Goal: Obtain resource: Download file/media

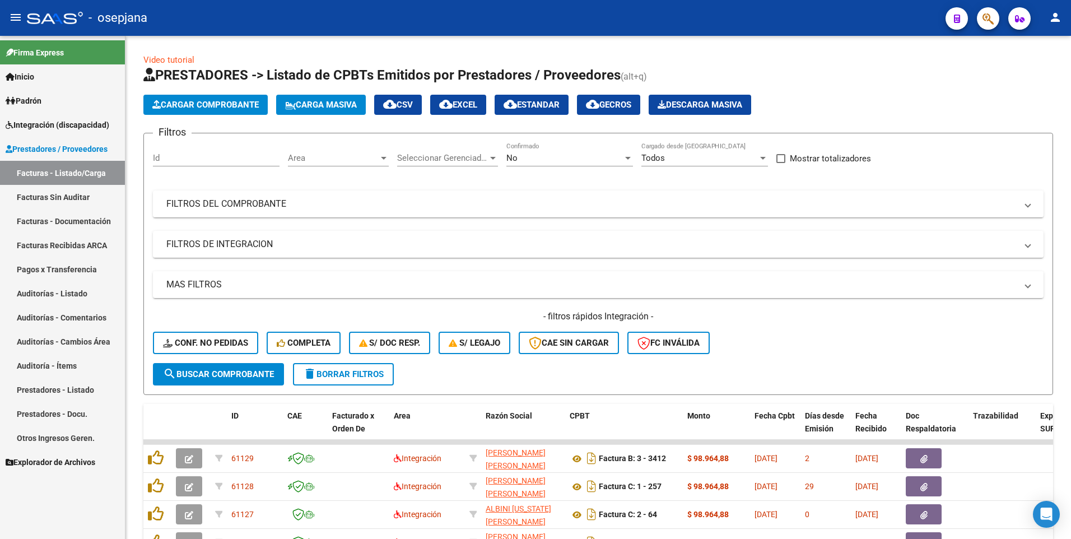
click at [60, 123] on span "Integración (discapacidad)" at bounding box center [58, 125] width 104 height 12
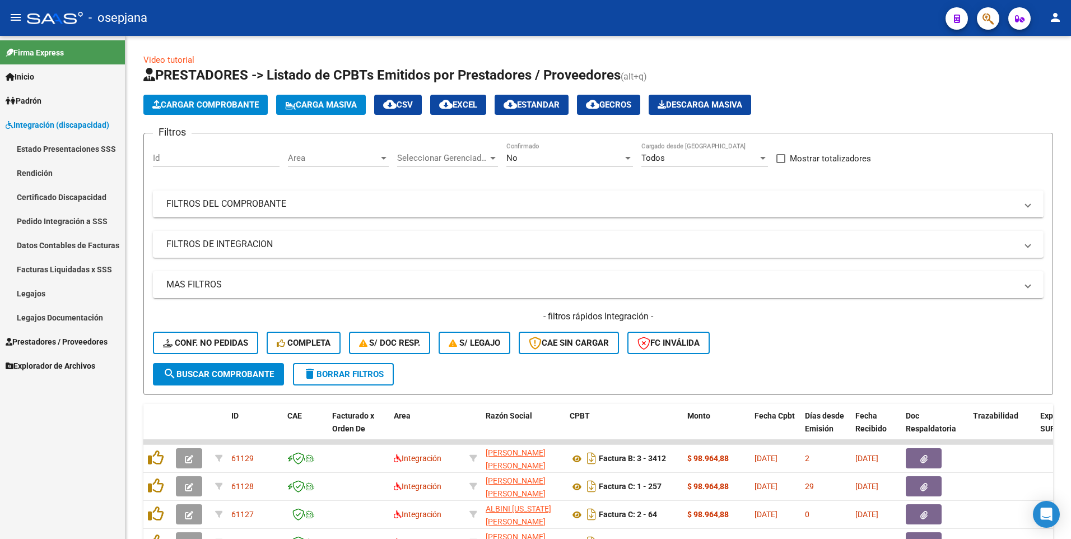
click at [59, 284] on link "Legajos" at bounding box center [62, 293] width 125 height 24
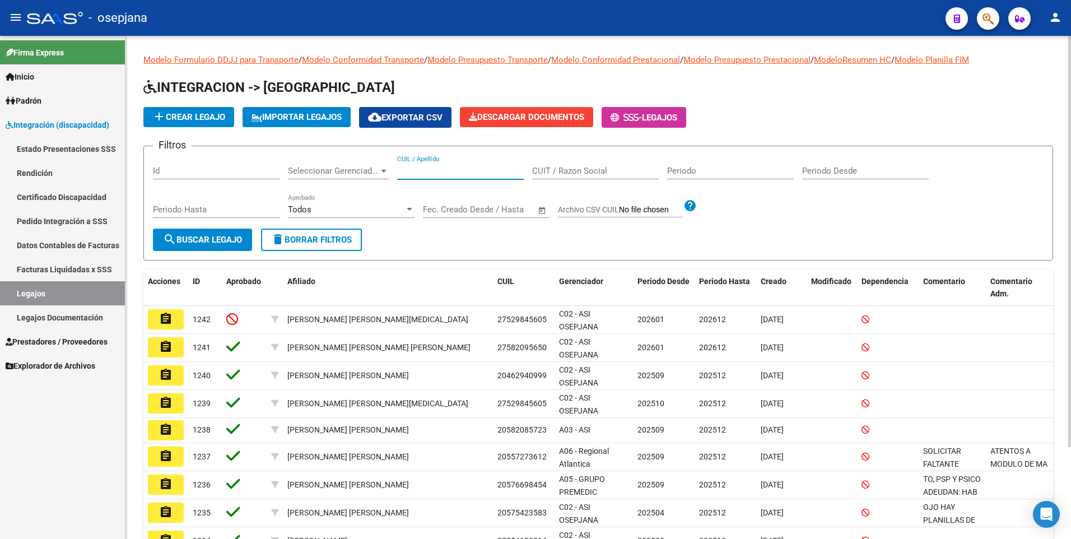
click at [428, 175] on input "CUIL / Apellido" at bounding box center [460, 171] width 127 height 10
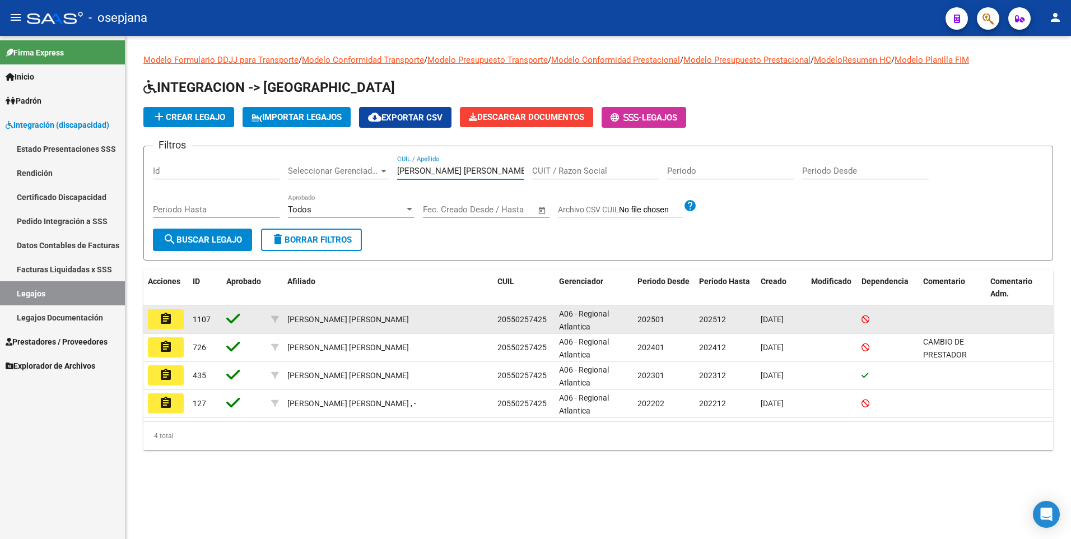
type input "[PERSON_NAME] [PERSON_NAME]"
click at [165, 320] on mat-icon "assignment" at bounding box center [165, 318] width 13 height 13
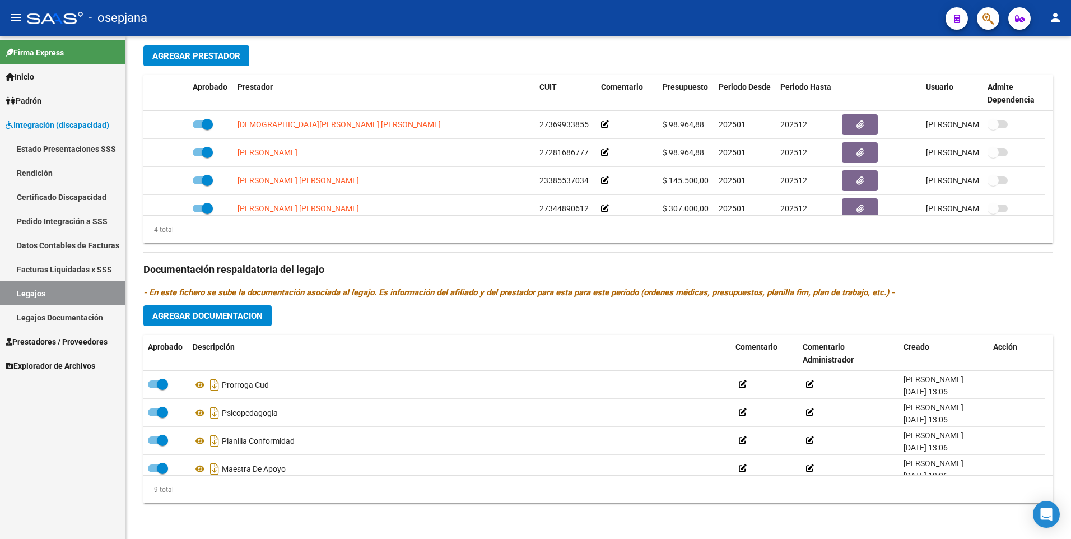
scroll to position [368, 0]
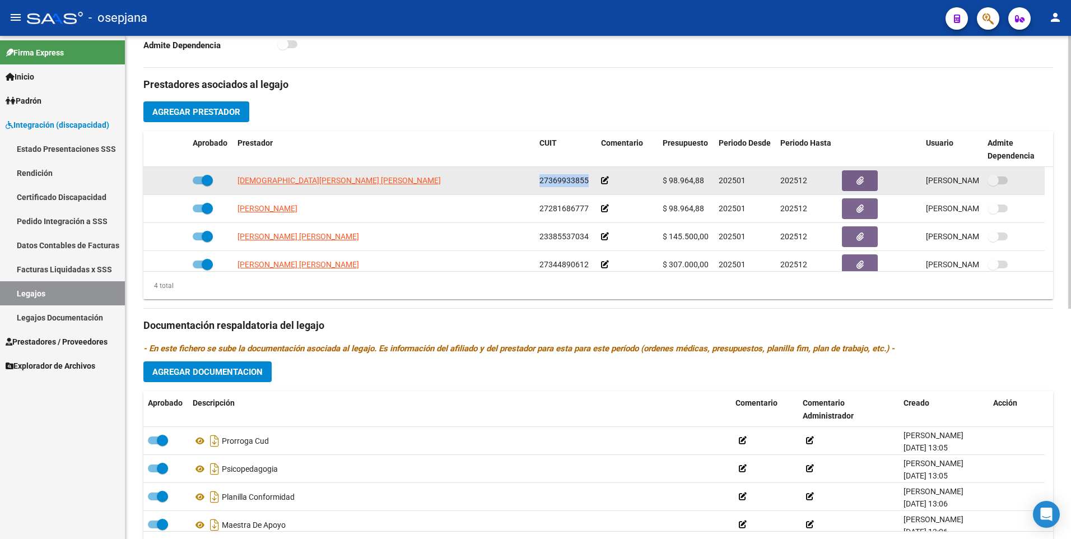
drag, startPoint x: 539, startPoint y: 179, endPoint x: 586, endPoint y: 177, distance: 46.5
click at [586, 177] on span "27369933855" at bounding box center [563, 180] width 49 height 9
drag, startPoint x: 586, startPoint y: 177, endPoint x: 577, endPoint y: 174, distance: 9.6
copy span "27369933855"
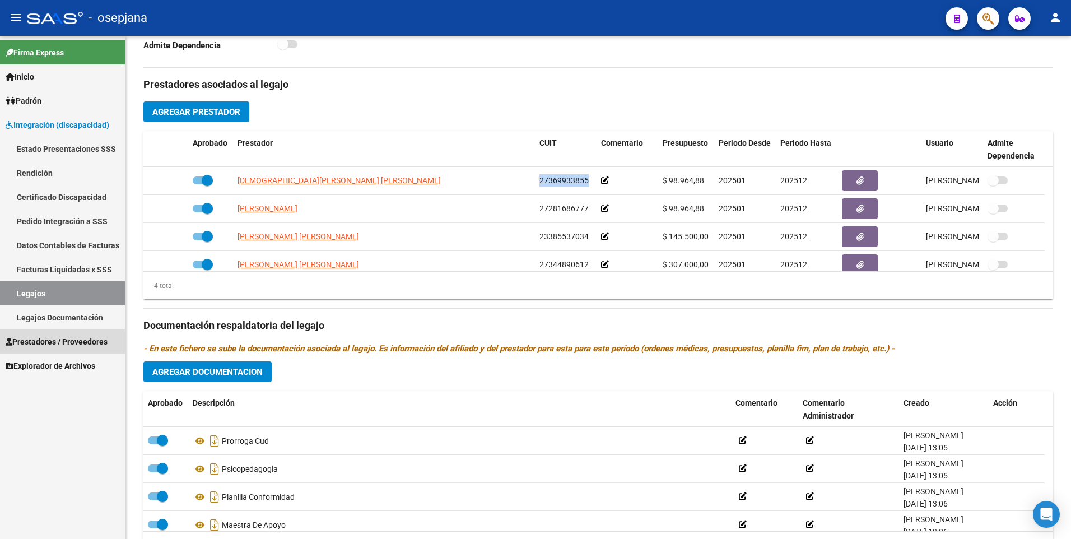
click at [48, 334] on link "Prestadores / Proveedores" at bounding box center [62, 341] width 125 height 24
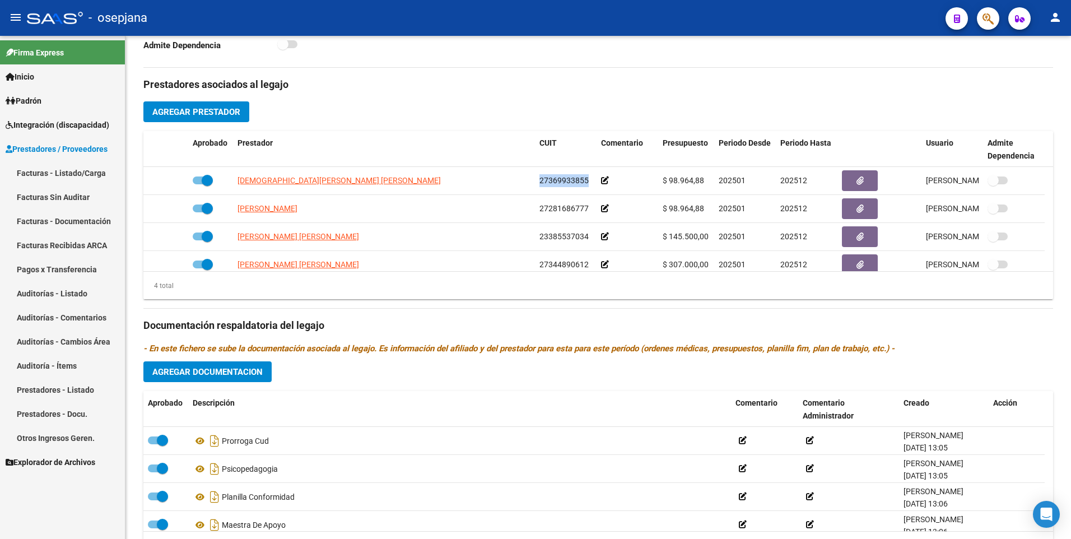
click at [59, 172] on link "Facturas - Listado/Carga" at bounding box center [62, 173] width 125 height 24
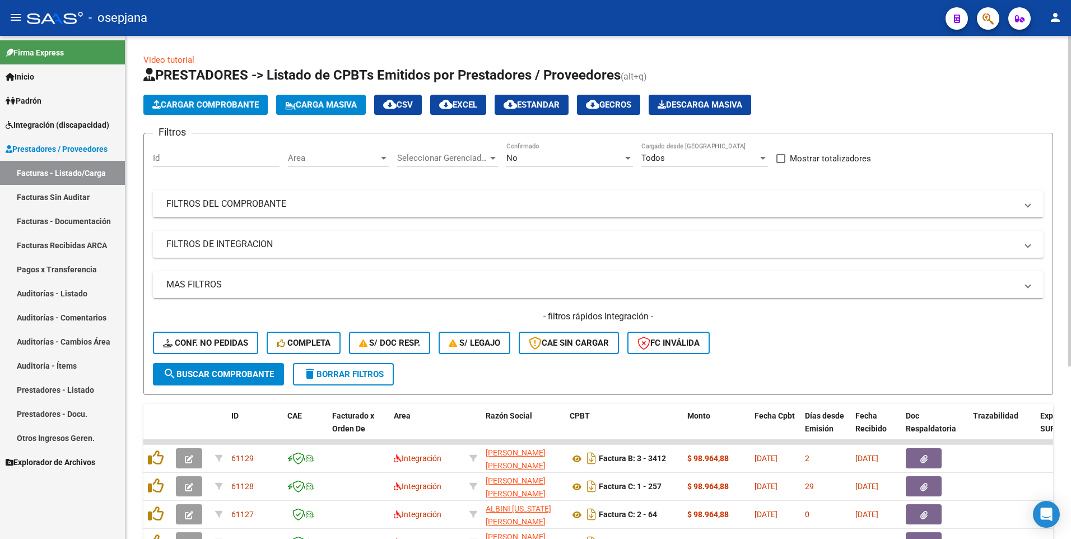
click at [378, 208] on mat-panel-title "FILTROS DEL COMPROBANTE" at bounding box center [591, 204] width 850 height 12
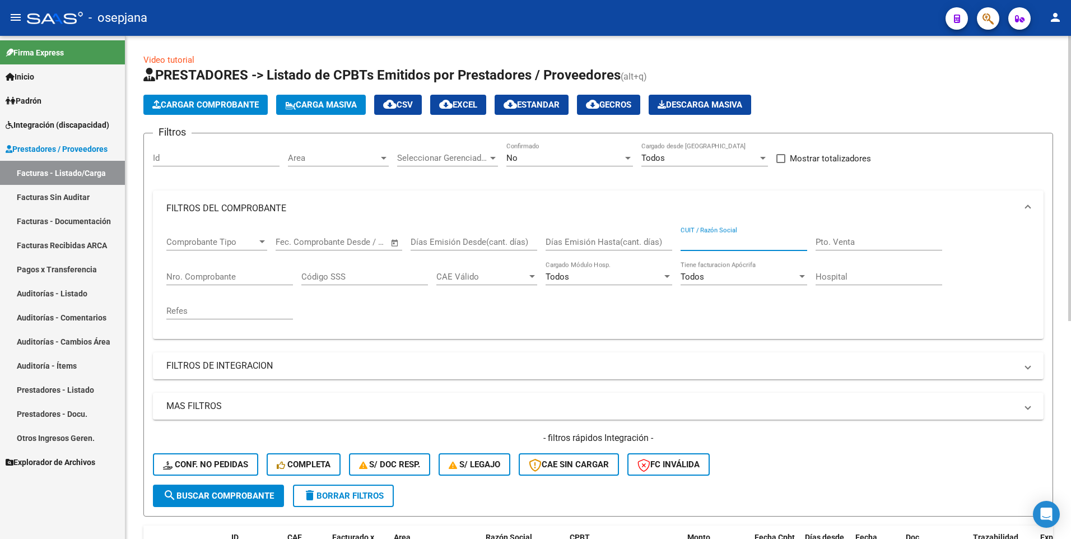
paste input "27369933855"
type input "27369933855"
click at [547, 156] on div "No" at bounding box center [564, 158] width 116 height 10
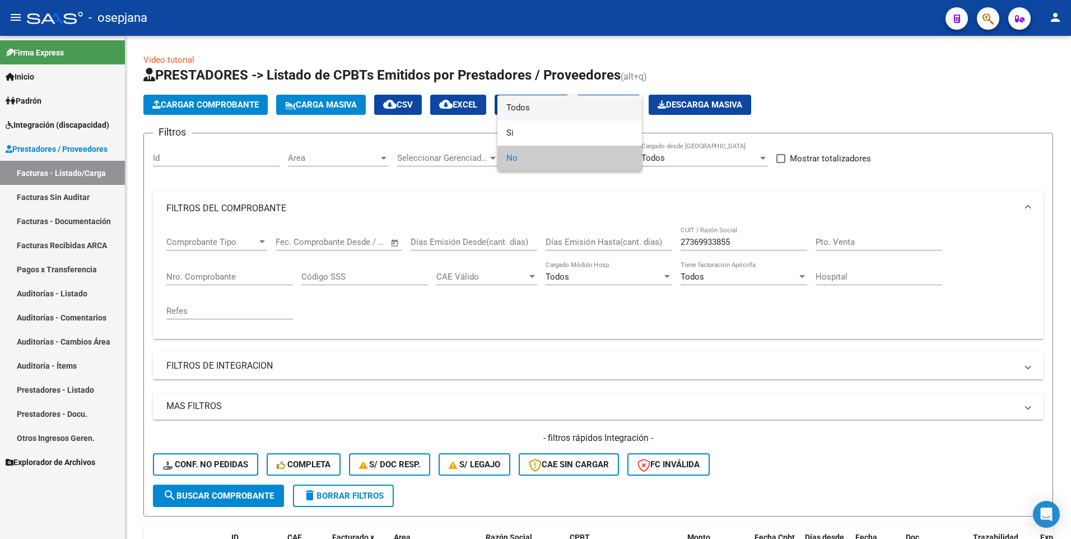
click at [557, 106] on span "Todos" at bounding box center [569, 107] width 127 height 25
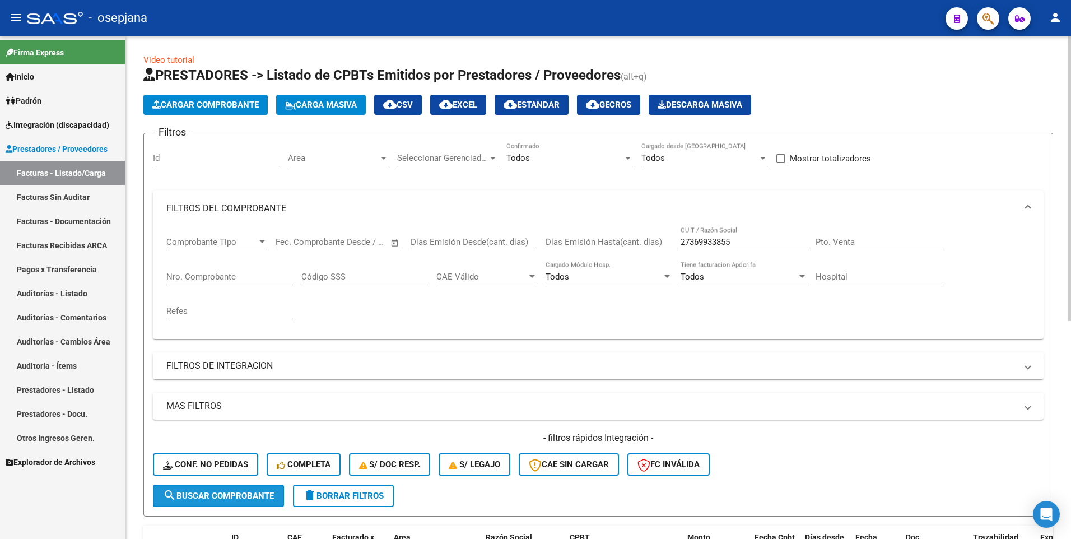
click at [184, 499] on span "search Buscar Comprobante" at bounding box center [218, 495] width 111 height 10
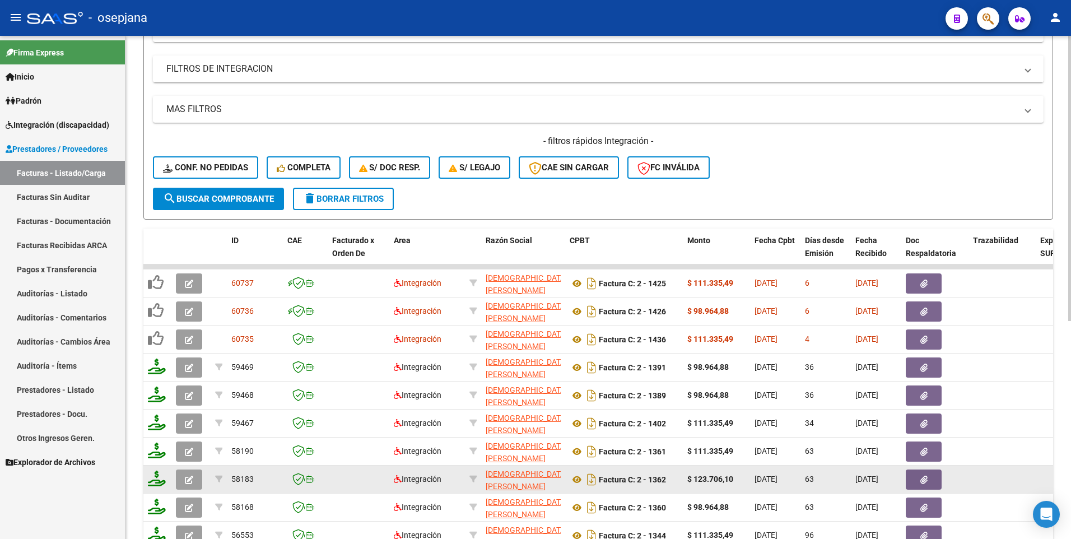
scroll to position [384, 0]
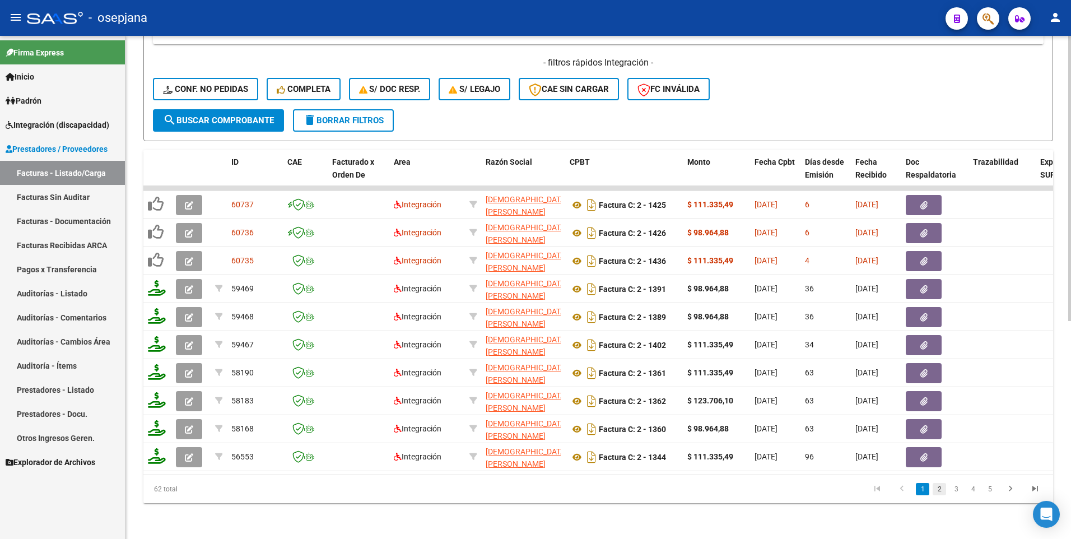
click at [941, 485] on link "2" at bounding box center [938, 489] width 13 height 12
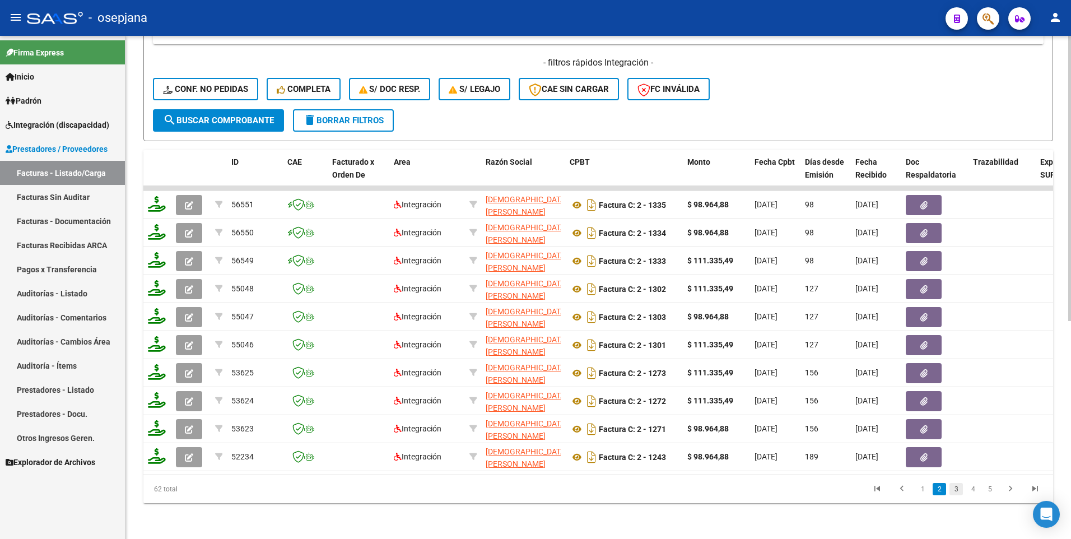
click at [953, 487] on link "3" at bounding box center [955, 489] width 13 height 12
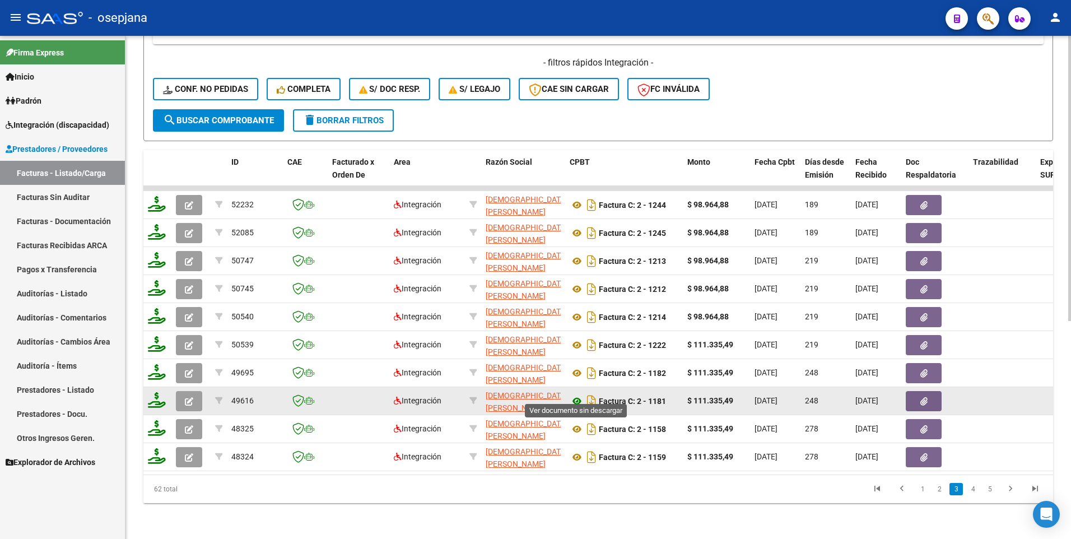
click at [577, 394] on icon at bounding box center [576, 400] width 15 height 13
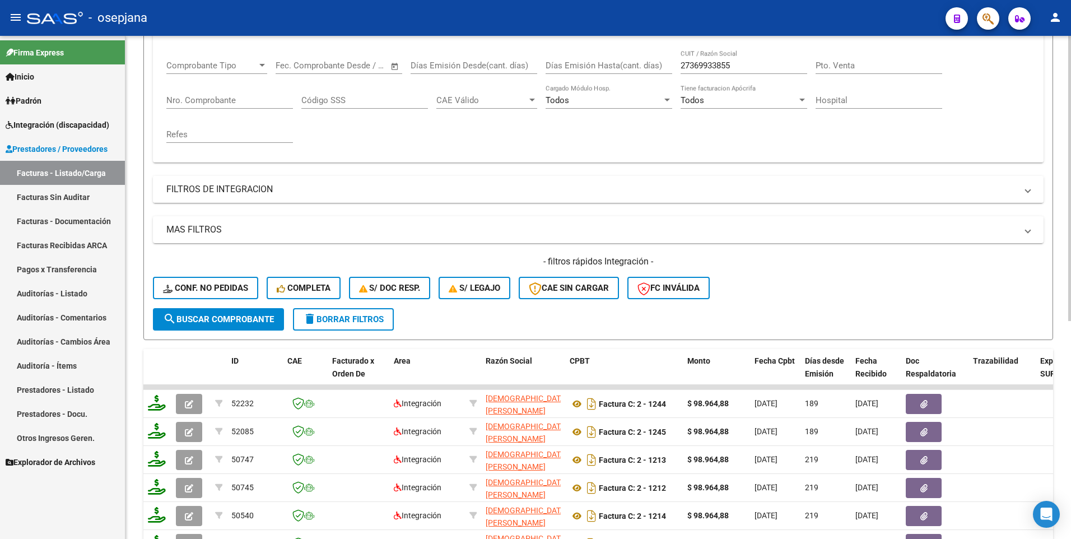
scroll to position [160, 0]
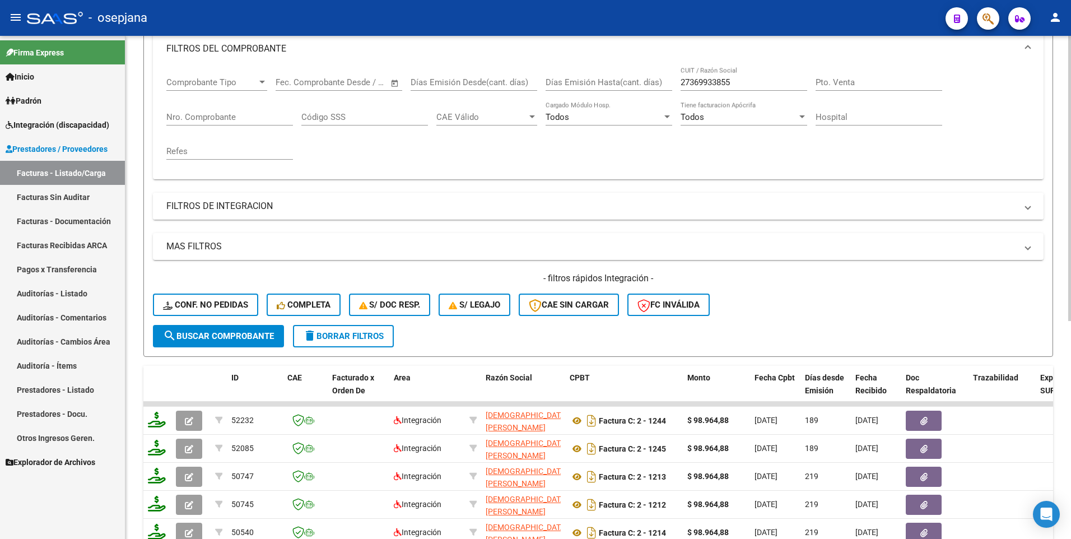
click at [371, 199] on mat-expansion-panel-header "FILTROS DE INTEGRACION" at bounding box center [598, 206] width 890 height 27
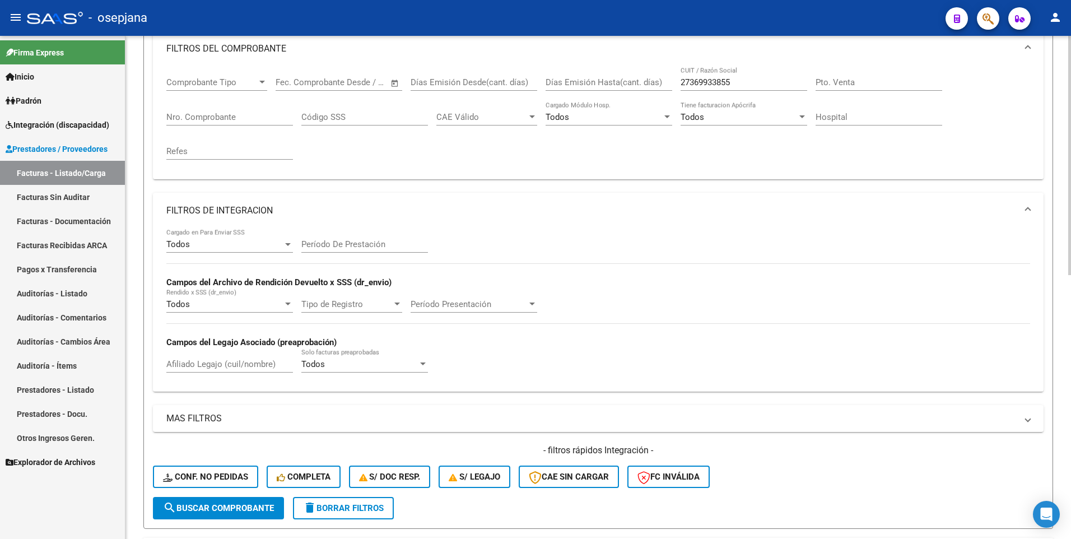
click at [251, 367] on input "Afiliado Legajo (cuil/nombre)" at bounding box center [229, 364] width 127 height 10
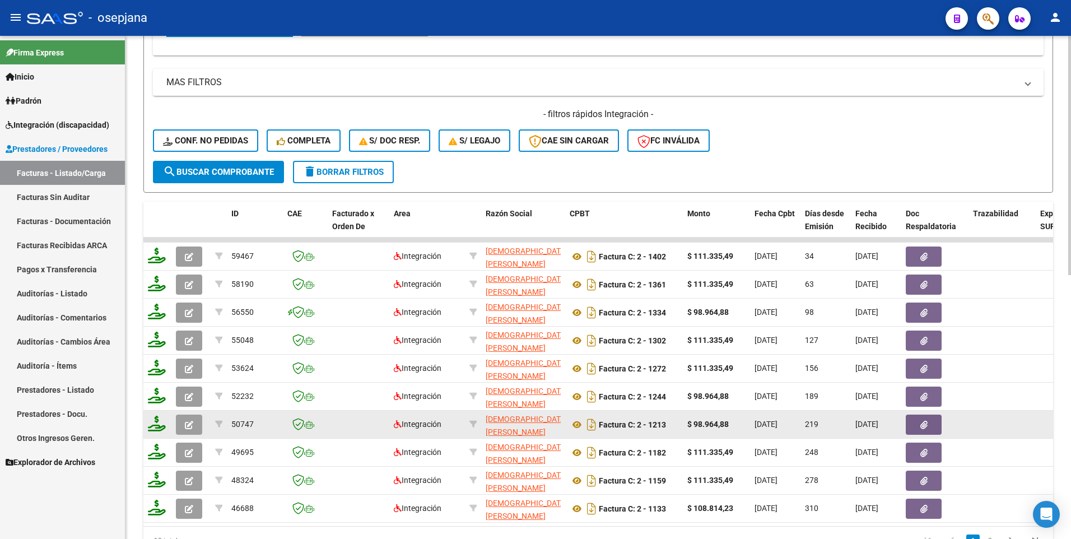
scroll to position [555, 0]
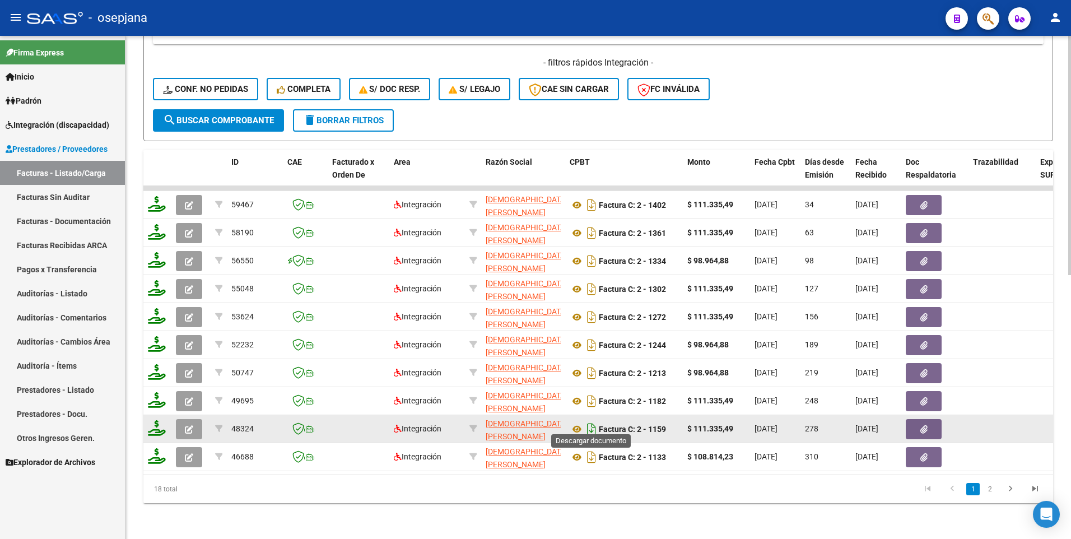
type input "[PERSON_NAME] [PERSON_NAME]"
click at [590, 420] on icon "Descargar documento" at bounding box center [591, 429] width 15 height 18
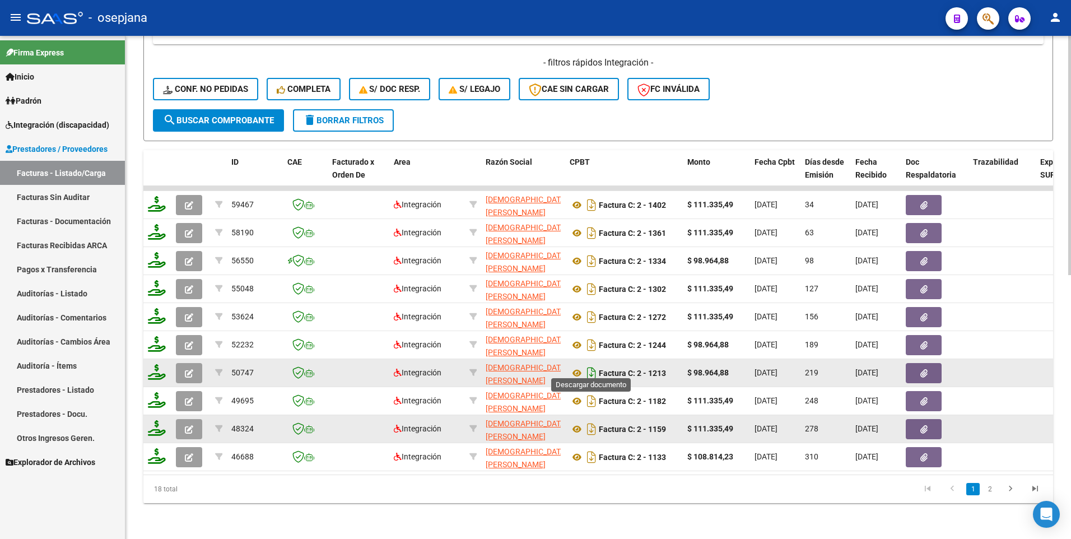
click at [590, 364] on icon "Descargar documento" at bounding box center [591, 373] width 15 height 18
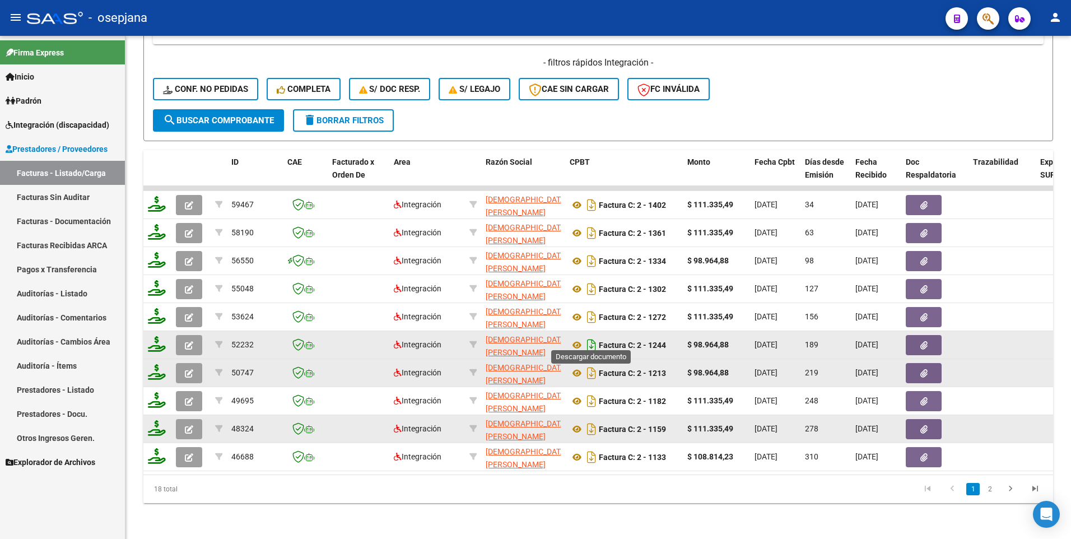
click at [591, 338] on icon "Descargar documento" at bounding box center [591, 345] width 15 height 18
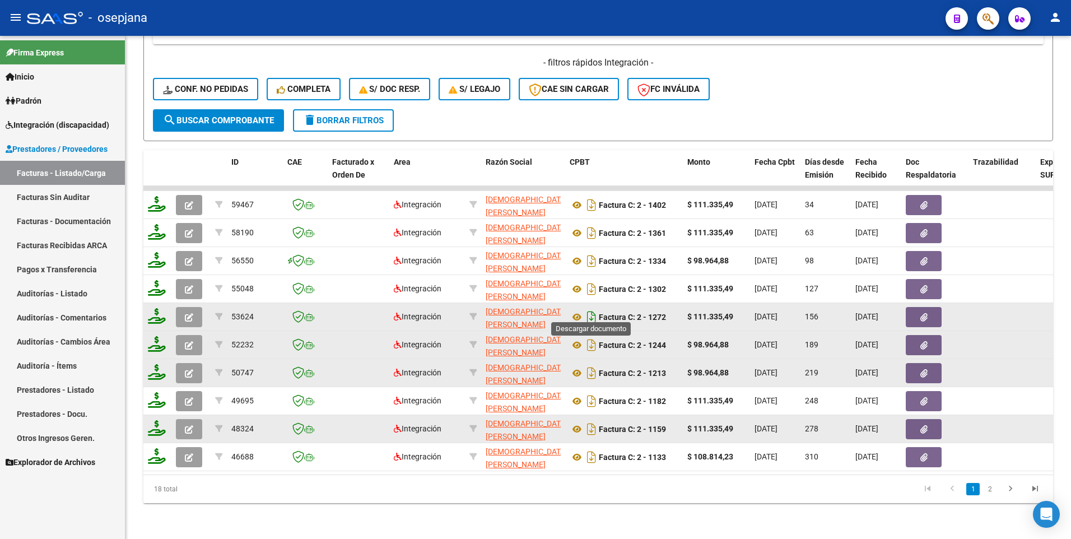
click at [590, 308] on icon "Descargar documento" at bounding box center [591, 317] width 15 height 18
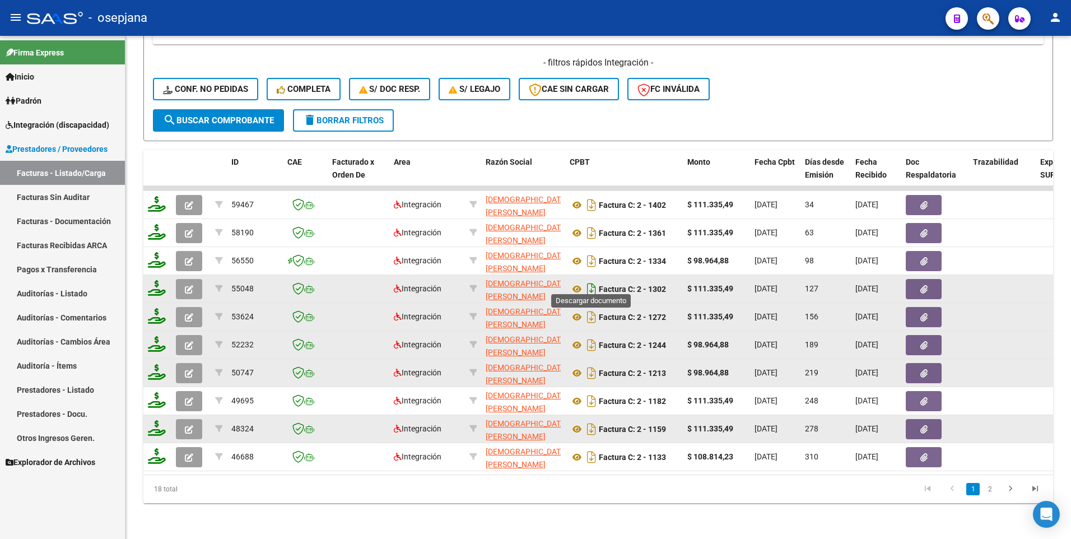
click at [590, 281] on icon "Descargar documento" at bounding box center [591, 289] width 15 height 18
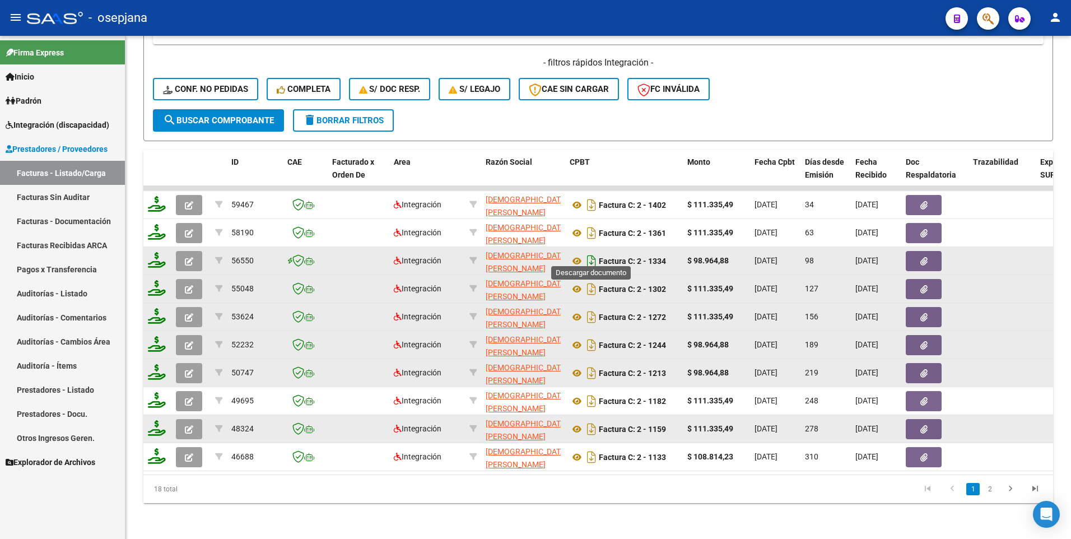
click at [591, 252] on icon "Descargar documento" at bounding box center [591, 261] width 15 height 18
click at [587, 252] on icon "Descargar documento" at bounding box center [591, 261] width 15 height 18
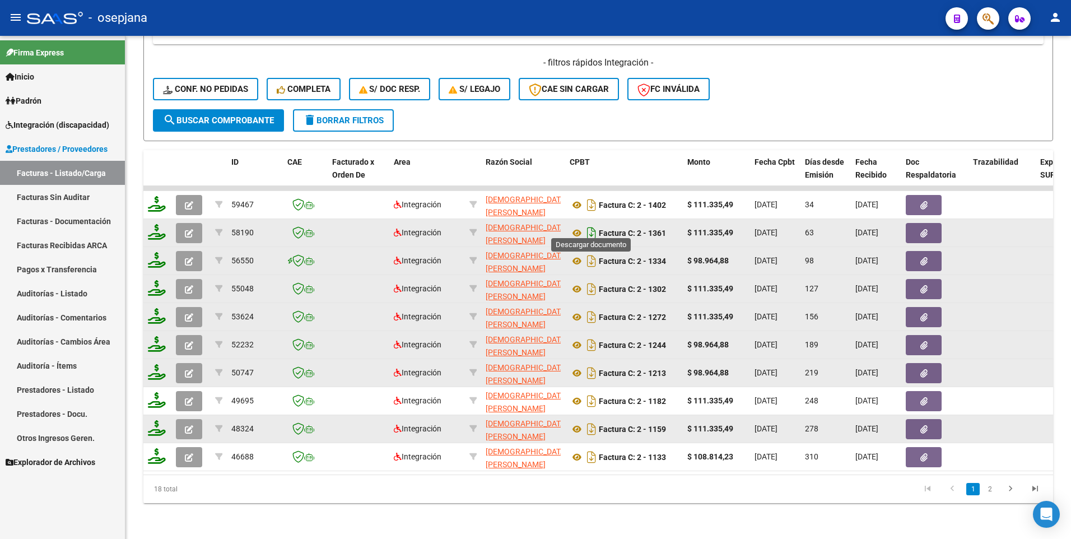
click at [589, 224] on icon "Descargar documento" at bounding box center [591, 233] width 15 height 18
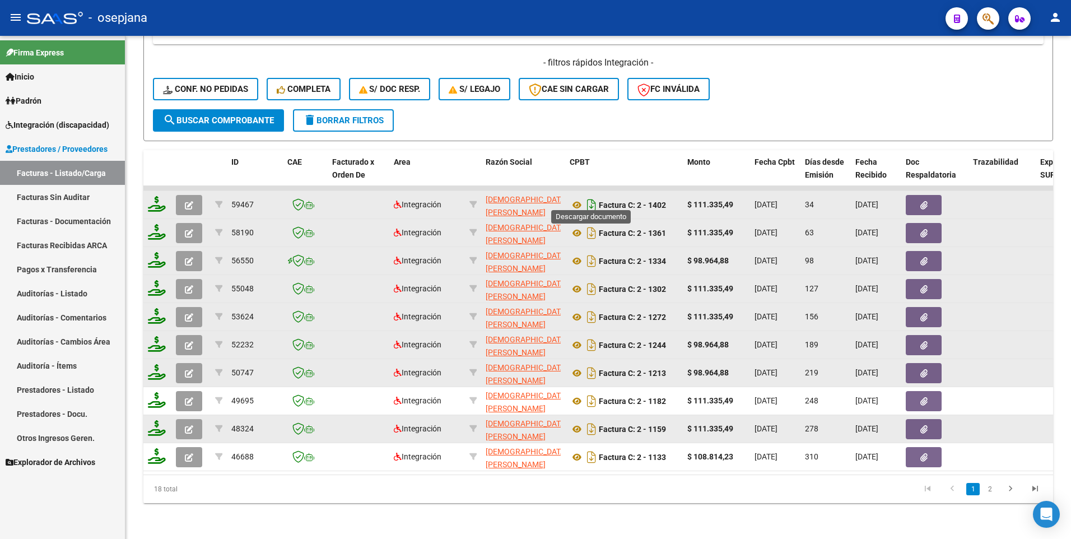
click at [591, 196] on icon "Descargar documento" at bounding box center [591, 205] width 15 height 18
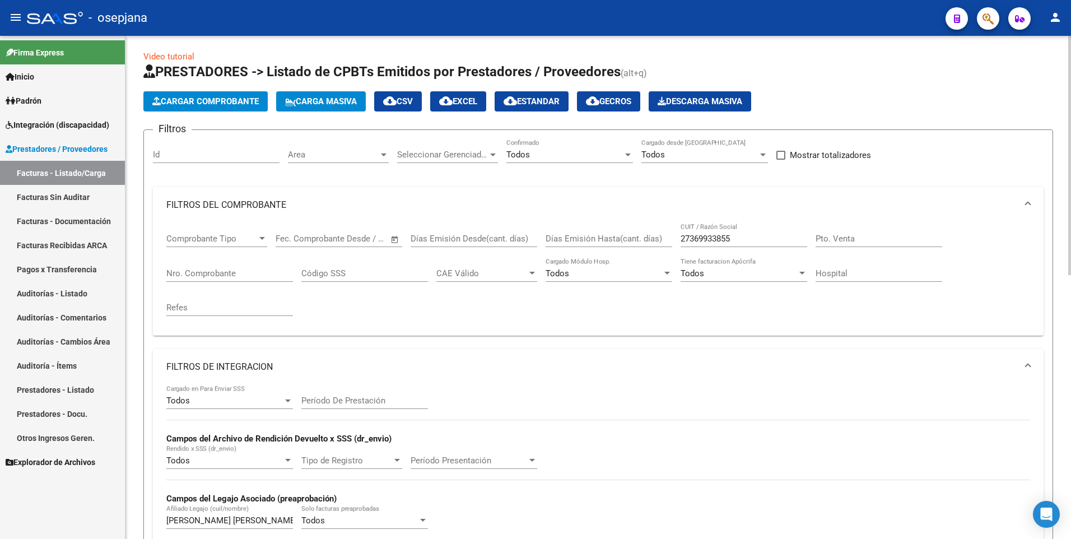
scroll to position [0, 0]
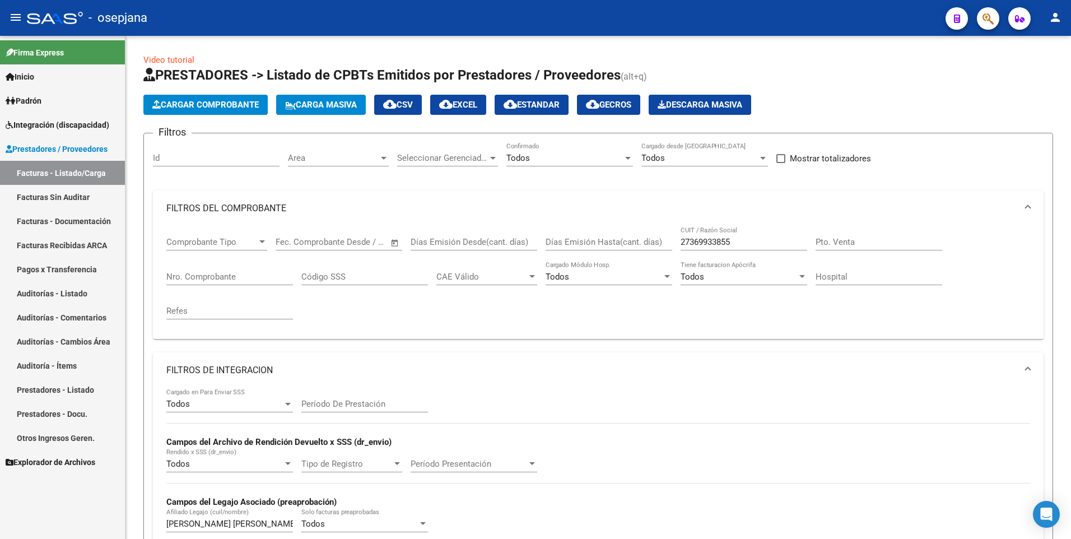
click at [51, 172] on link "Facturas - Listado/Carga" at bounding box center [62, 173] width 125 height 24
click at [48, 123] on span "Integración (discapacidad)" at bounding box center [58, 125] width 104 height 12
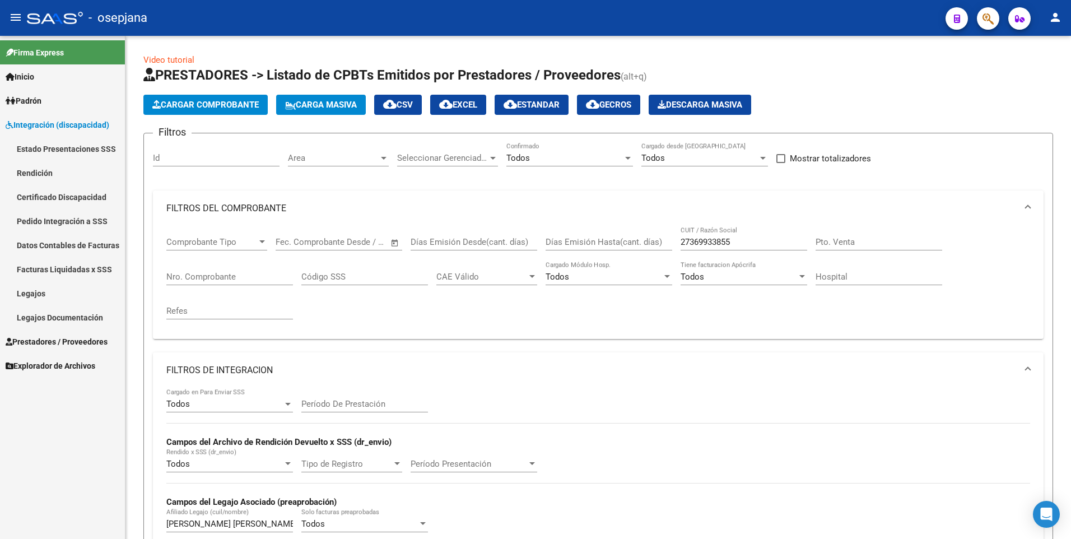
click at [49, 290] on link "Legajos" at bounding box center [62, 293] width 125 height 24
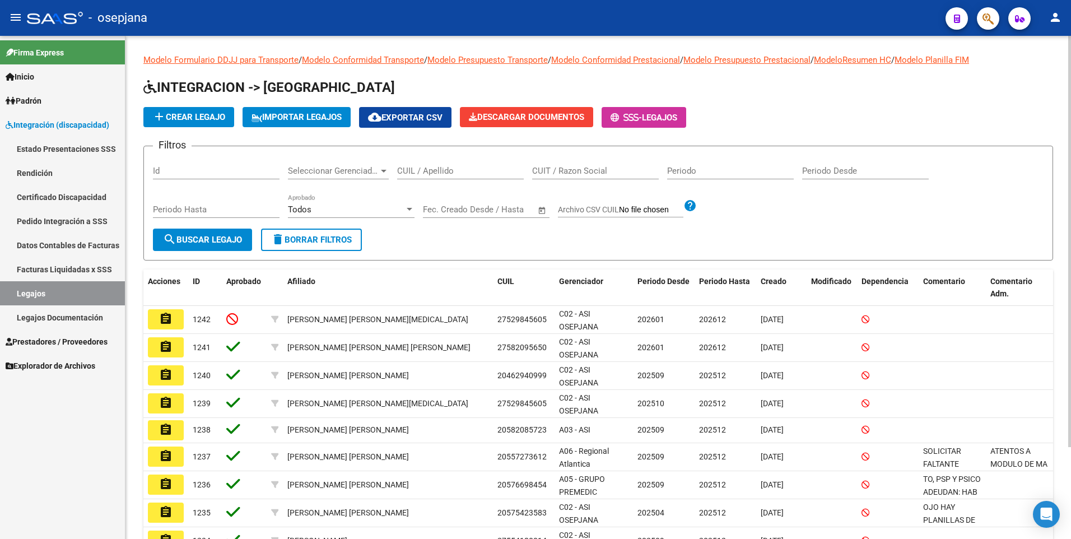
click at [445, 169] on input "CUIL / Apellido" at bounding box center [460, 171] width 127 height 10
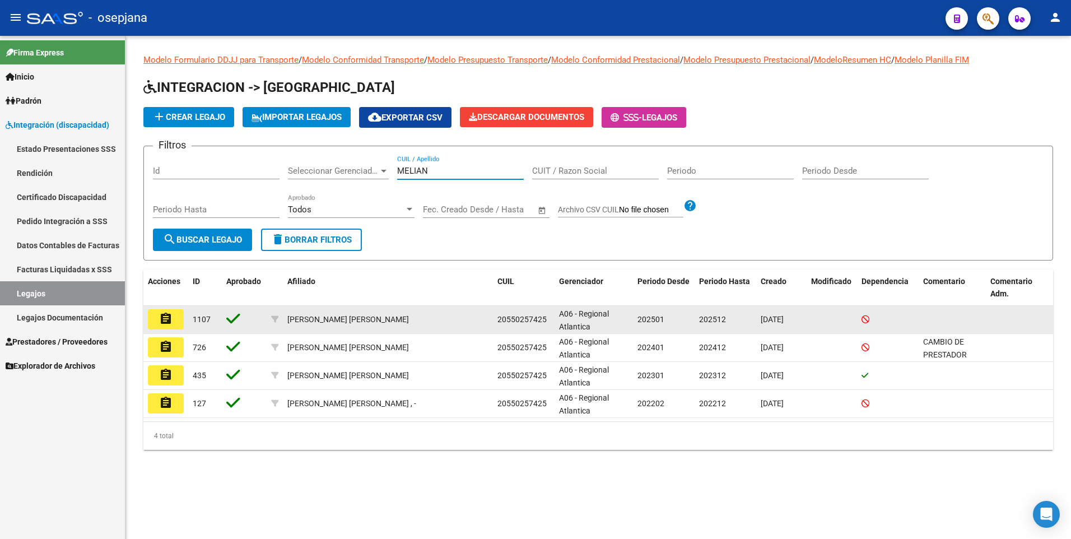
type input "MELIAN"
click at [171, 319] on mat-icon "assignment" at bounding box center [165, 318] width 13 height 13
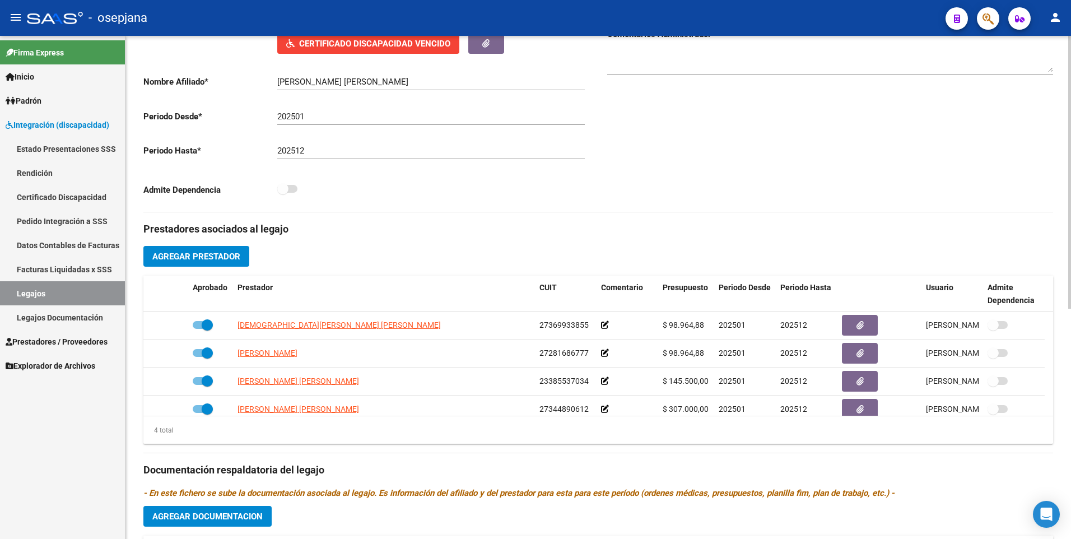
scroll to position [224, 0]
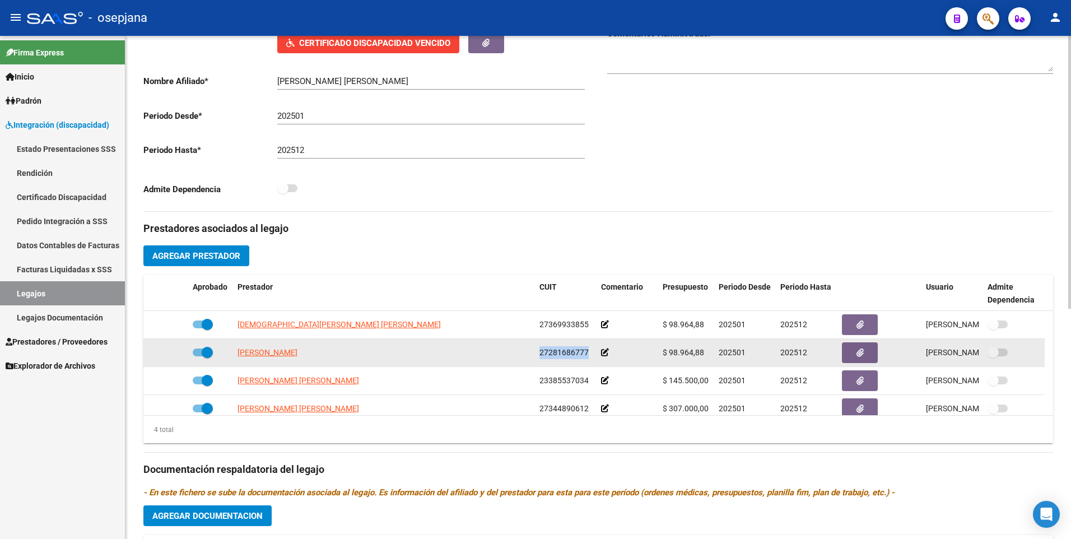
drag, startPoint x: 540, startPoint y: 353, endPoint x: 592, endPoint y: 354, distance: 52.6
click at [592, 354] on datatable-body-cell "27281686777" at bounding box center [566, 352] width 62 height 27
drag, startPoint x: 592, startPoint y: 354, endPoint x: 570, endPoint y: 353, distance: 22.4
copy span "27281686777"
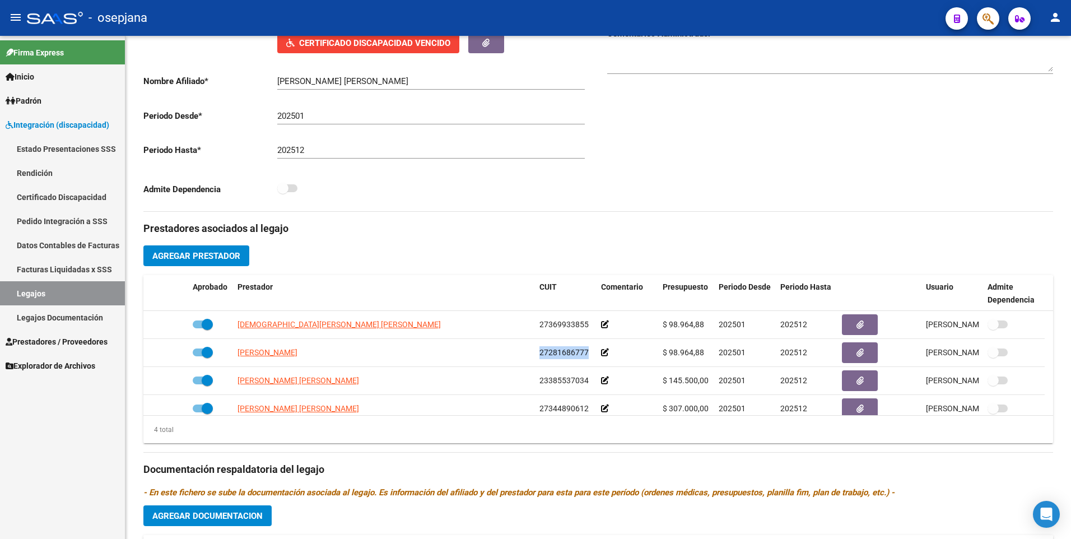
click at [61, 338] on span "Prestadores / Proveedores" at bounding box center [57, 341] width 102 height 12
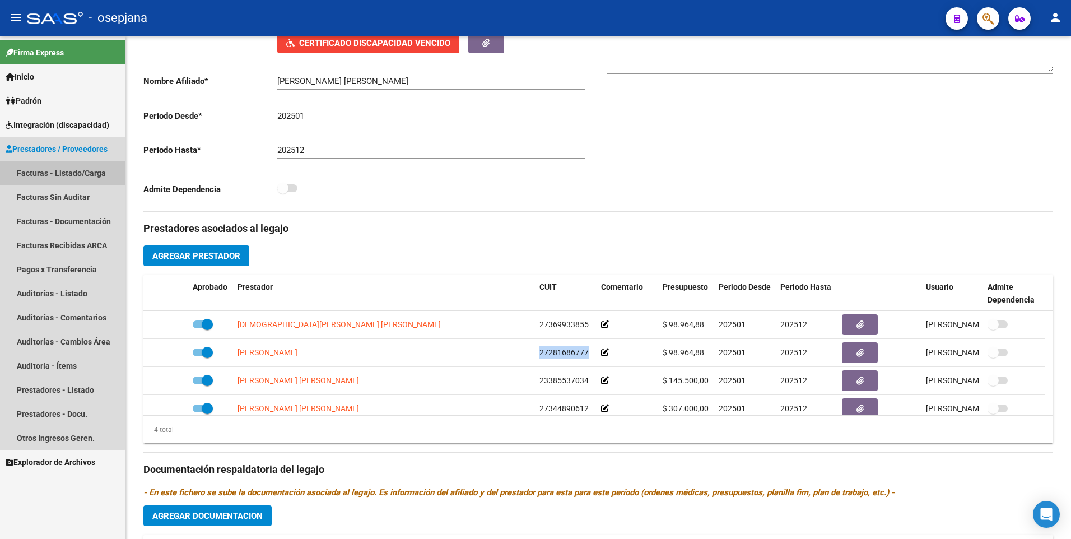
click at [45, 169] on link "Facturas - Listado/Carga" at bounding box center [62, 173] width 125 height 24
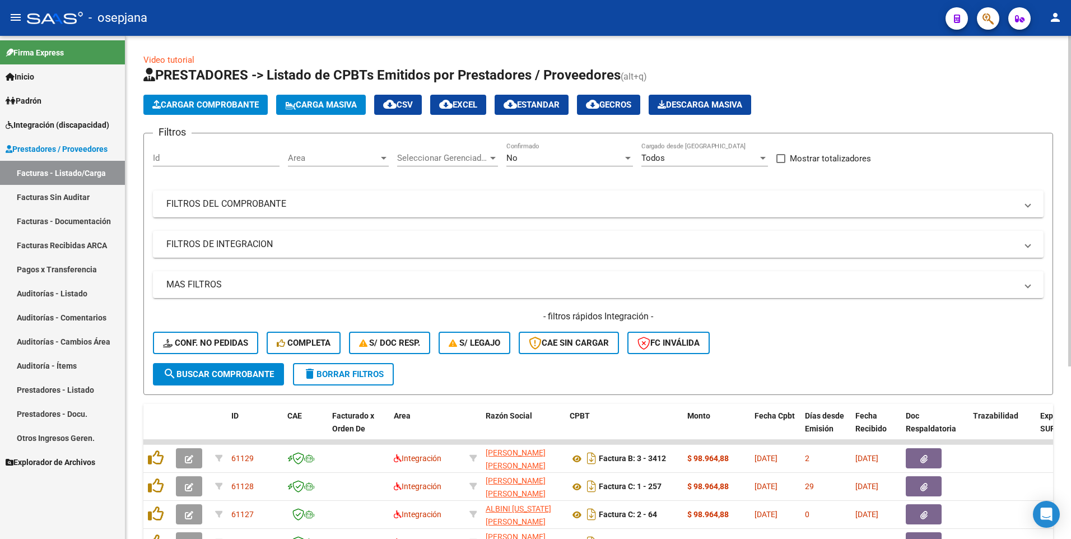
click at [514, 156] on span "No" at bounding box center [511, 158] width 11 height 10
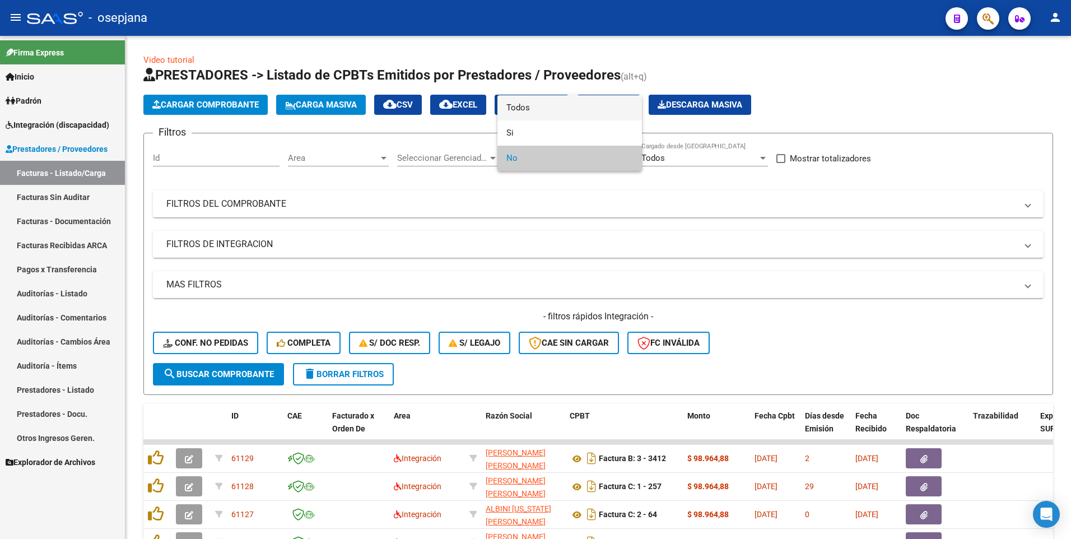
click at [532, 105] on span "Todos" at bounding box center [569, 107] width 127 height 25
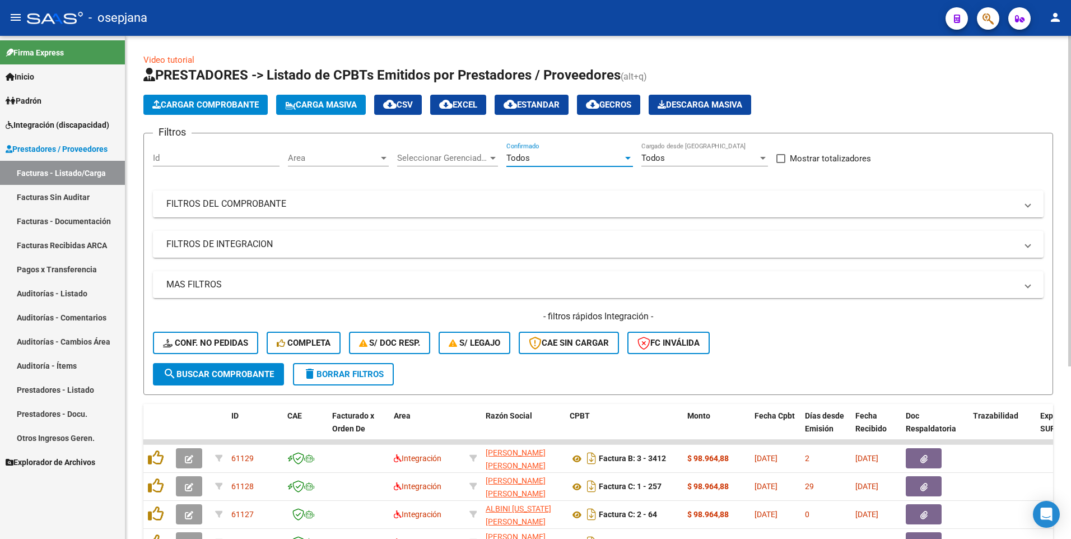
click at [480, 205] on mat-panel-title "FILTROS DEL COMPROBANTE" at bounding box center [591, 204] width 850 height 12
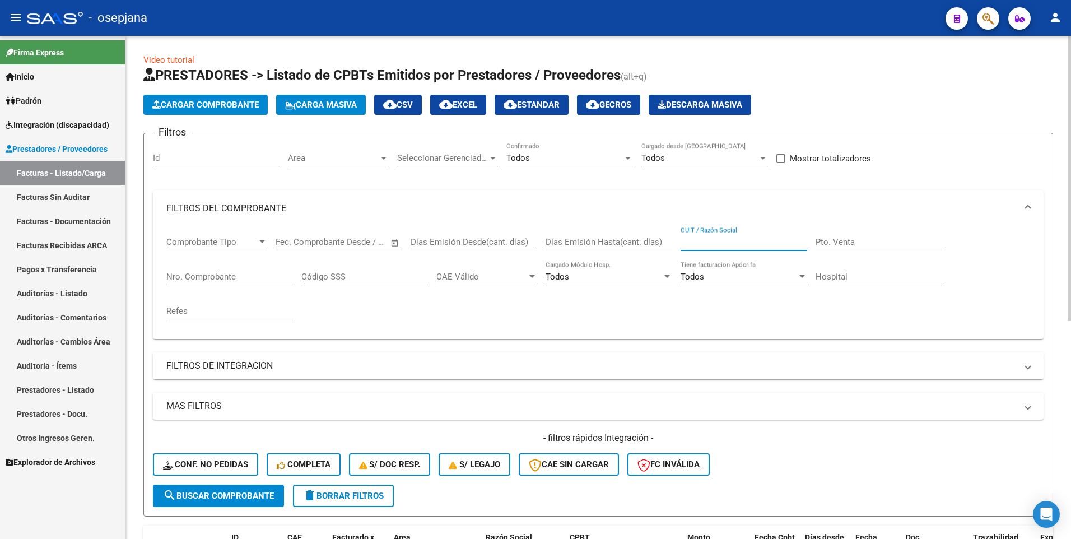
paste input "27281686777"
type input "27281686777"
click at [245, 367] on mat-panel-title "FILTROS DE INTEGRACION" at bounding box center [591, 365] width 850 height 12
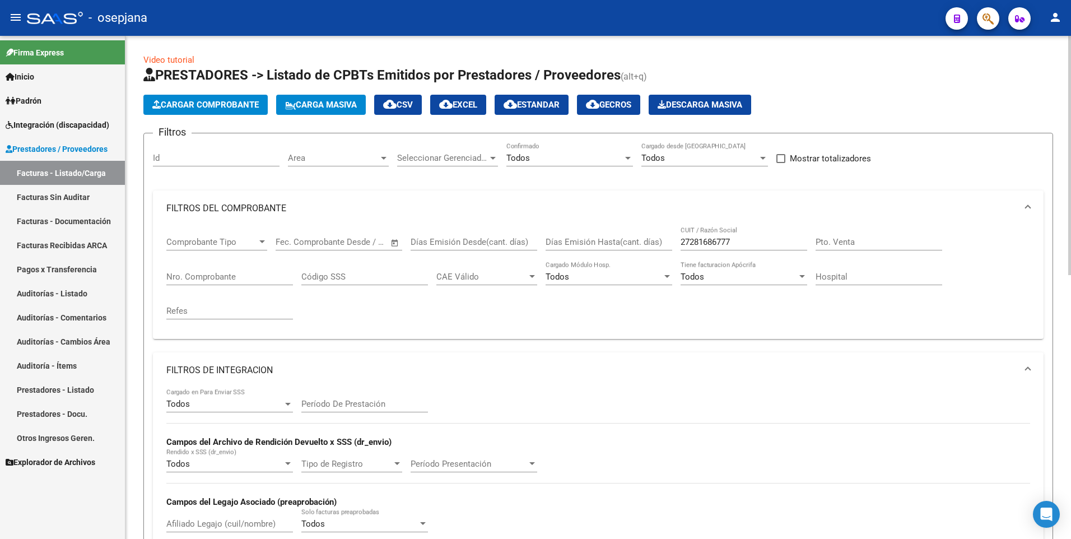
click at [211, 529] on div "Afiliado Legajo (cuil/nombre)" at bounding box center [229, 520] width 127 height 24
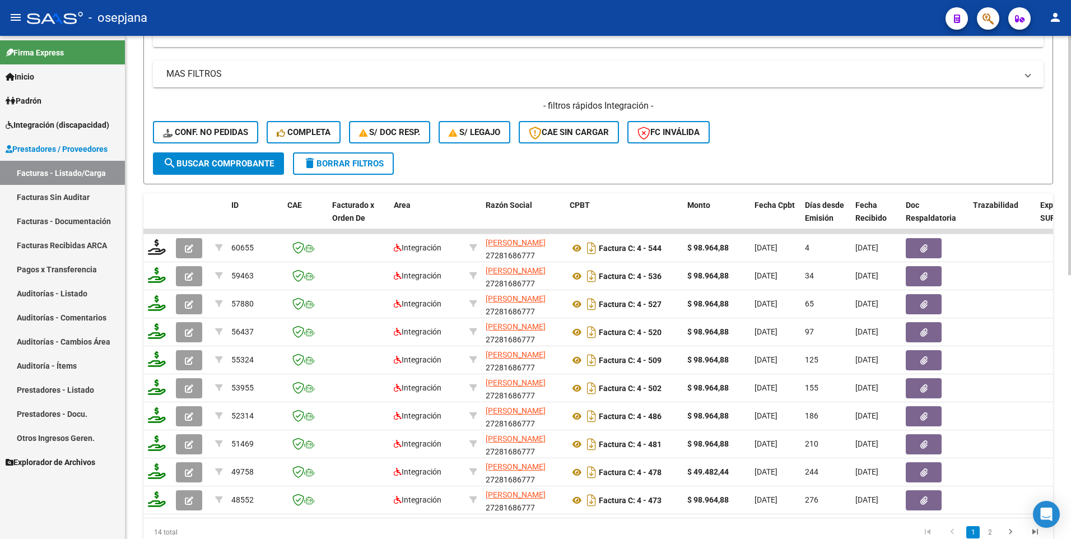
scroll to position [555, 0]
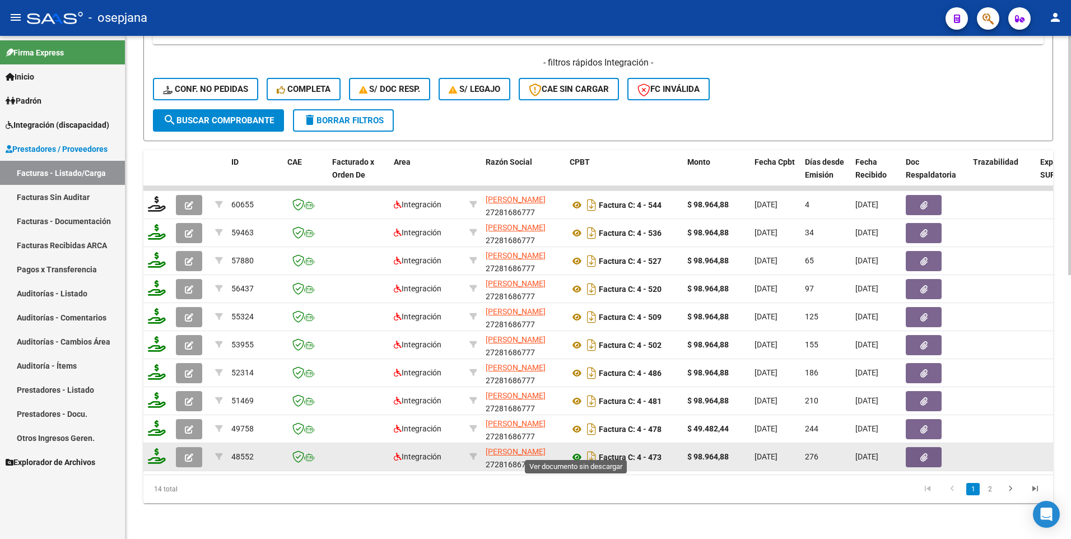
type input "MELIAN"
click at [578, 450] on icon at bounding box center [576, 456] width 15 height 13
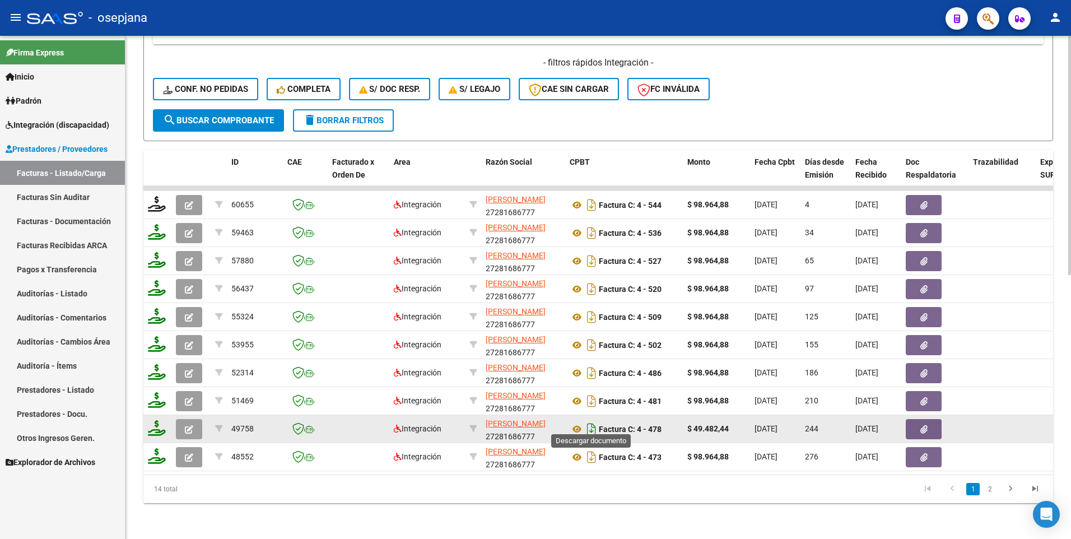
click at [585, 420] on icon "Descargar documento" at bounding box center [591, 429] width 15 height 18
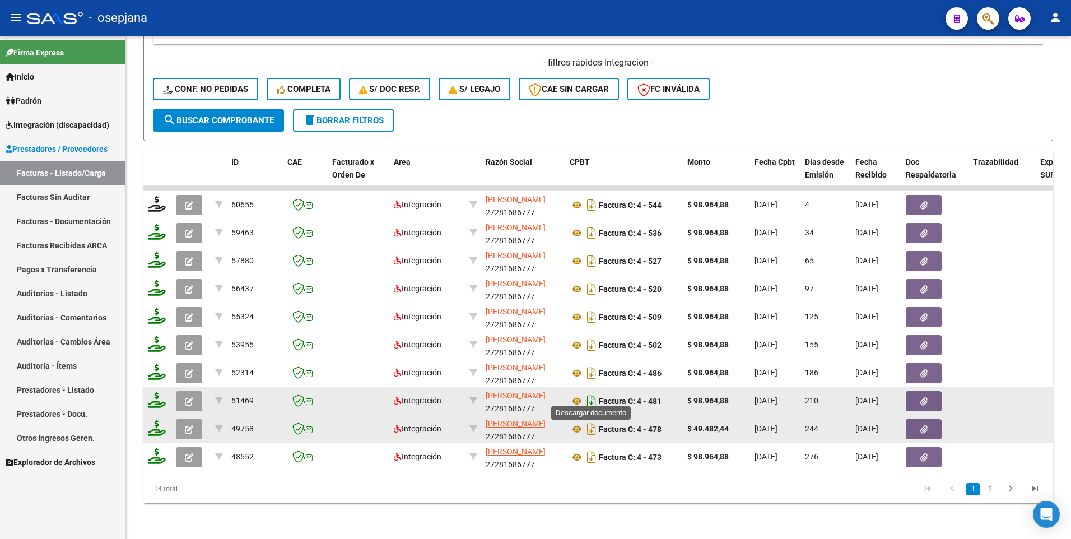
click at [592, 392] on icon "Descargar documento" at bounding box center [591, 401] width 15 height 18
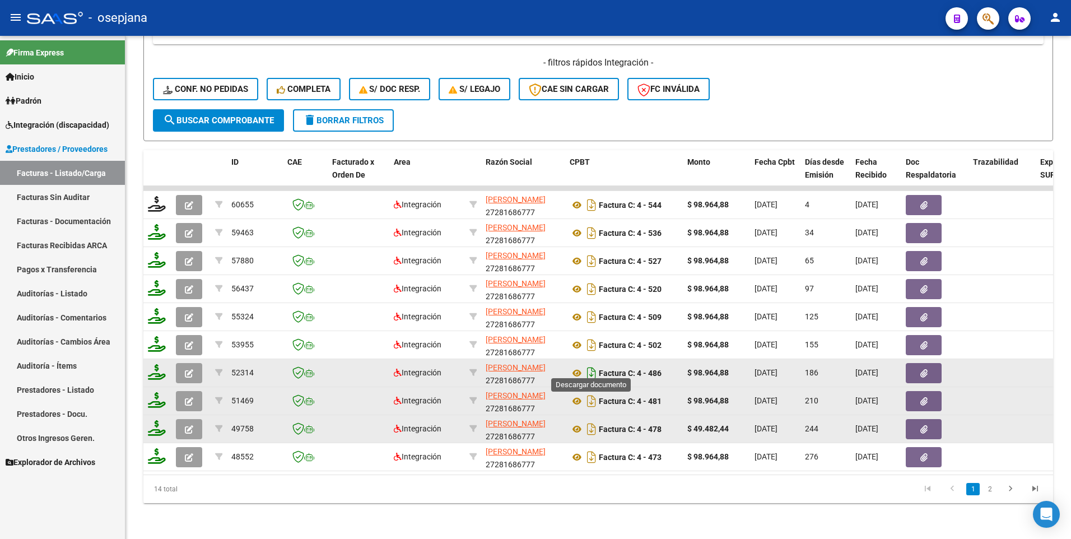
click at [587, 364] on icon "Descargar documento" at bounding box center [591, 373] width 15 height 18
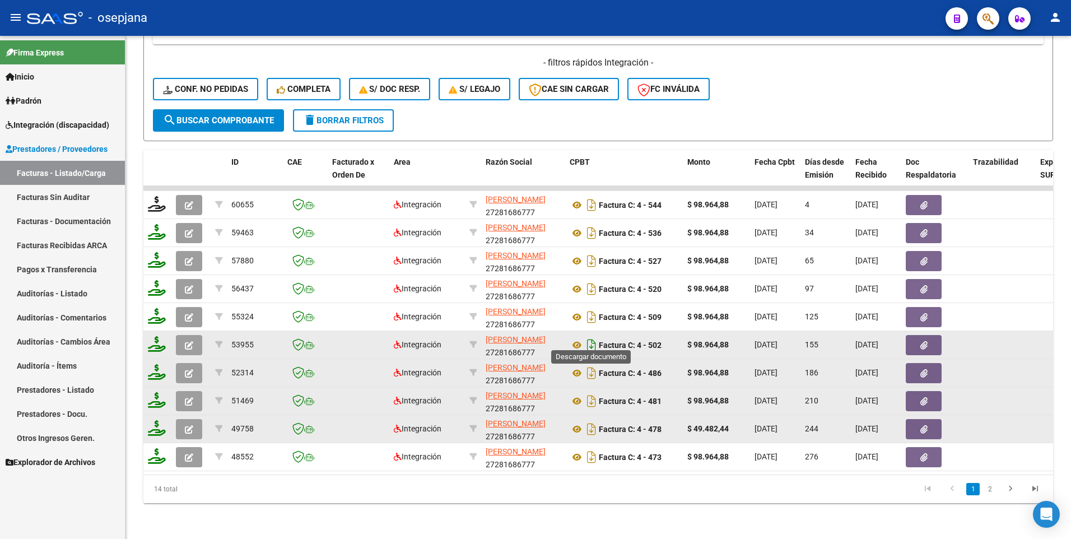
click at [591, 336] on icon "Descargar documento" at bounding box center [591, 345] width 15 height 18
click at [590, 393] on icon "Descargar documento" at bounding box center [591, 401] width 15 height 18
click at [588, 336] on icon "Descargar documento" at bounding box center [591, 345] width 15 height 18
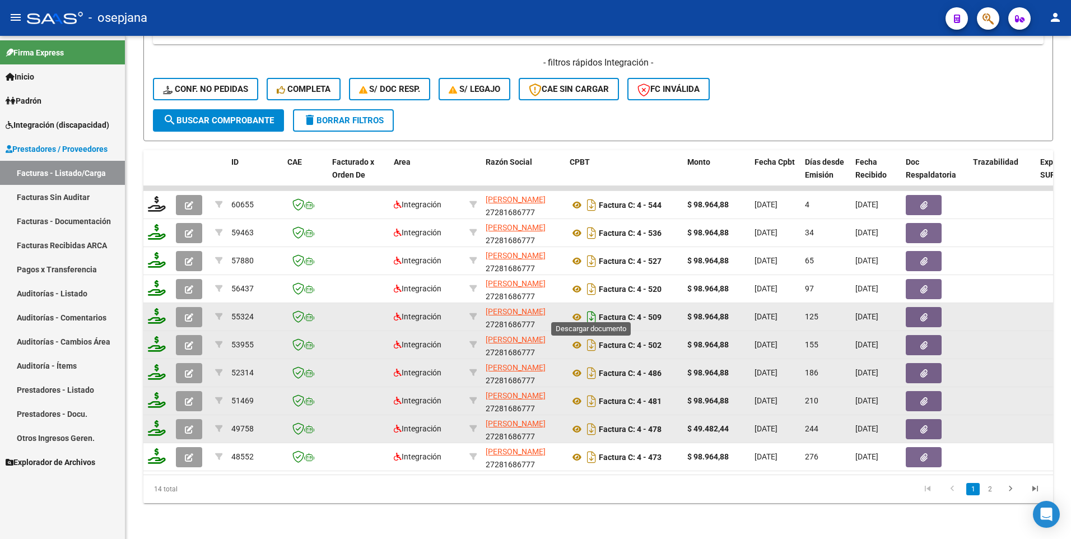
click at [590, 308] on icon "Descargar documento" at bounding box center [591, 317] width 15 height 18
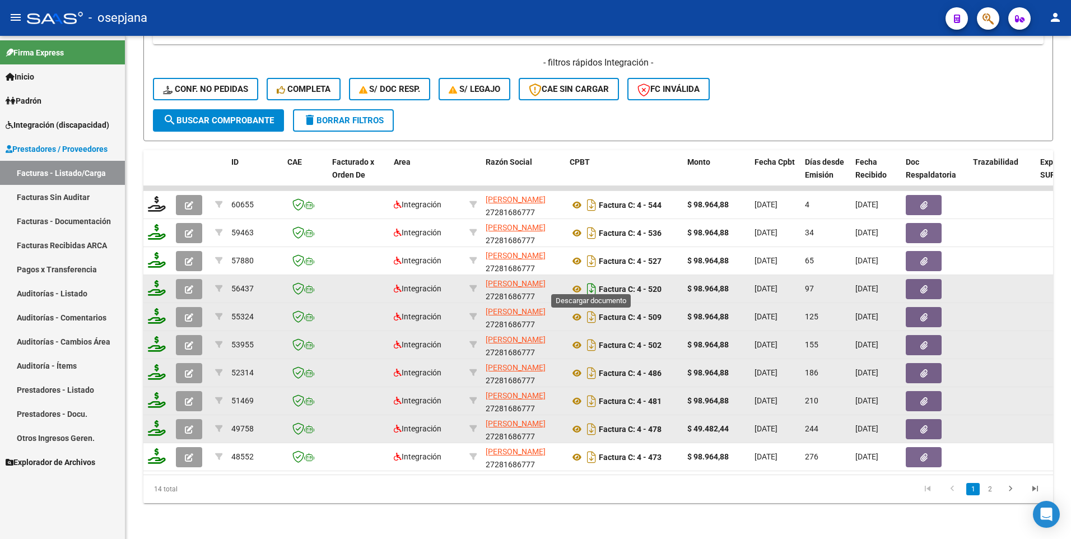
click at [586, 280] on icon "Descargar documento" at bounding box center [591, 289] width 15 height 18
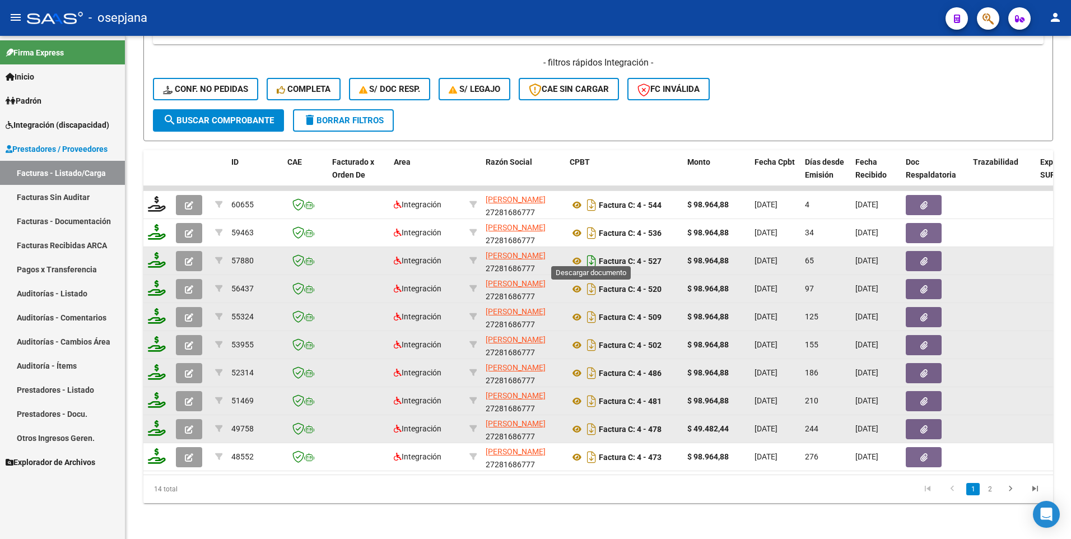
click at [590, 252] on icon "Descargar documento" at bounding box center [591, 261] width 15 height 18
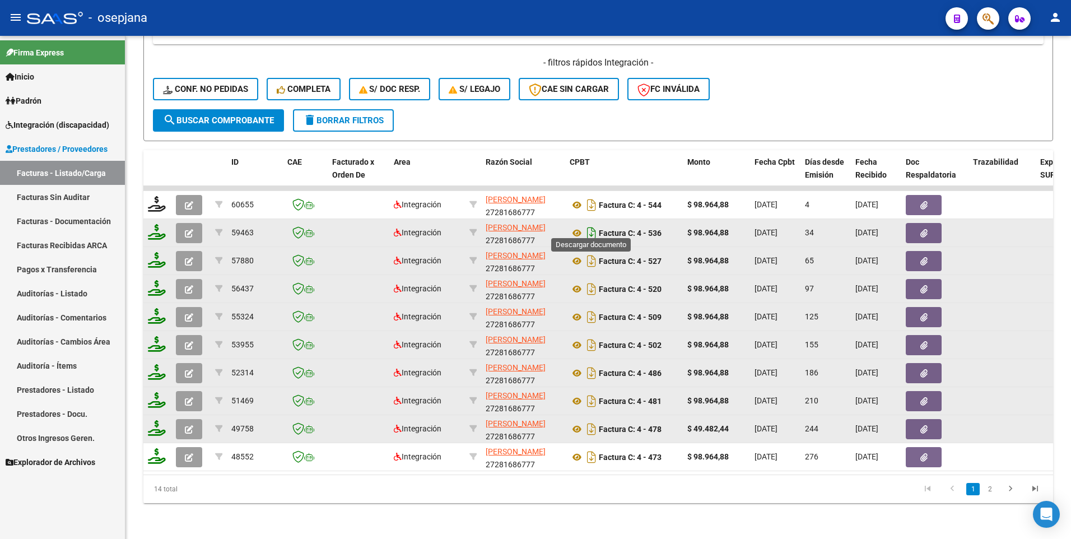
click at [590, 227] on icon "Descargar documento" at bounding box center [591, 233] width 15 height 18
click at [64, 127] on span "Integración (discapacidad)" at bounding box center [58, 125] width 104 height 12
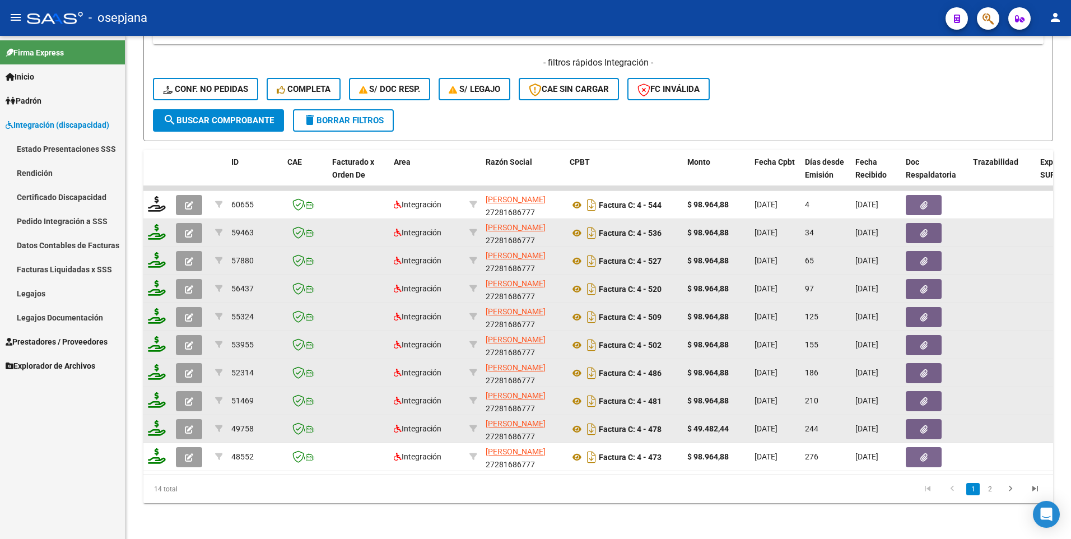
click at [48, 296] on link "Legajos" at bounding box center [62, 293] width 125 height 24
